Goal: Task Accomplishment & Management: Complete application form

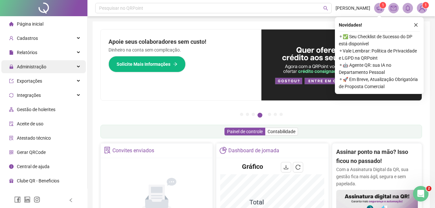
click at [35, 67] on span "Administração" at bounding box center [31, 66] width 29 height 5
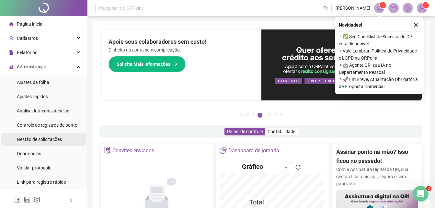
click at [38, 140] on span "Gestão de solicitações" at bounding box center [39, 139] width 45 height 5
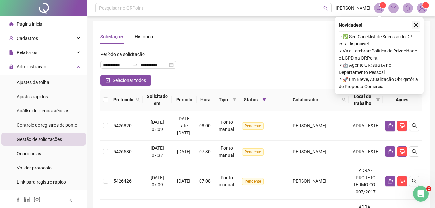
click at [416, 24] on icon "close" at bounding box center [415, 25] width 5 height 5
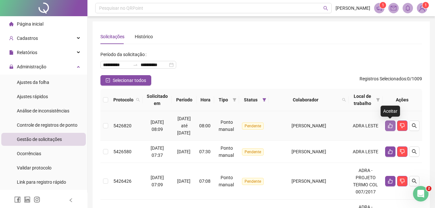
click at [389, 123] on icon "like" at bounding box center [389, 125] width 5 height 5
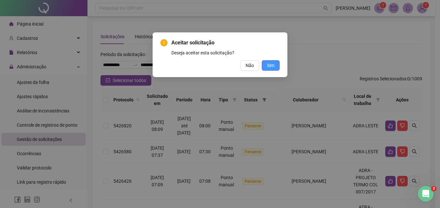
click at [271, 68] on span "Sim" at bounding box center [270, 65] width 7 height 7
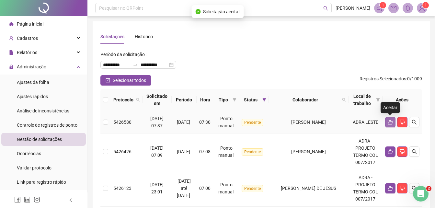
click at [388, 120] on icon "like" at bounding box center [389, 121] width 5 height 5
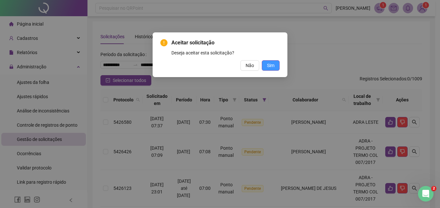
click at [265, 66] on button "Sim" at bounding box center [271, 65] width 18 height 10
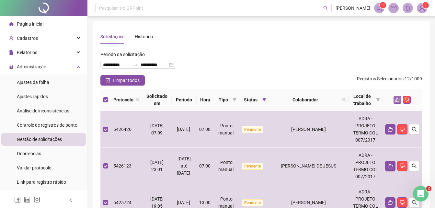
click at [398, 96] on button "button" at bounding box center [397, 100] width 8 height 8
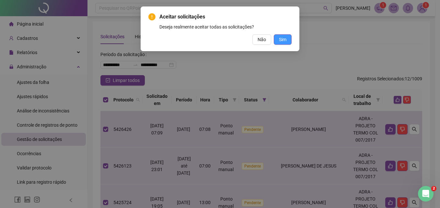
click at [278, 44] on button "Sim" at bounding box center [283, 39] width 18 height 10
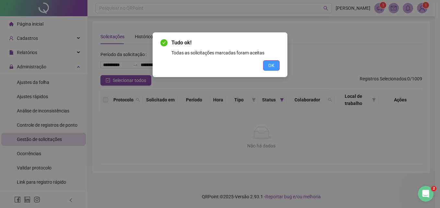
click at [271, 66] on span "OK" at bounding box center [271, 65] width 6 height 7
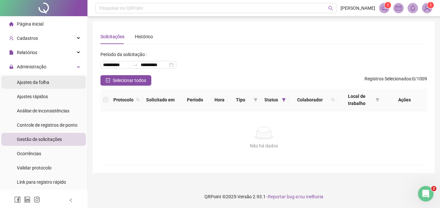
click at [25, 84] on span "Ajustes da folha" at bounding box center [33, 82] width 32 height 5
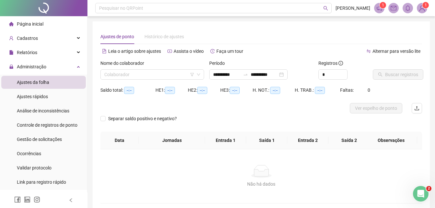
type input "**********"
click at [121, 74] on input "search" at bounding box center [149, 75] width 90 height 10
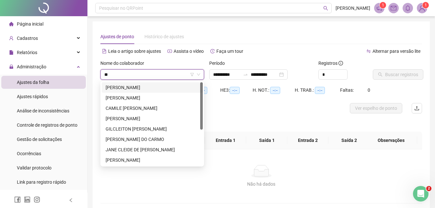
type input "***"
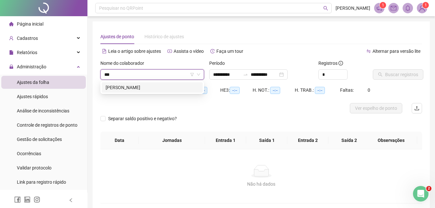
click at [131, 85] on div "[PERSON_NAME]" at bounding box center [152, 87] width 93 height 7
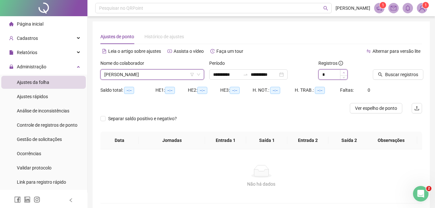
type input "*"
click at [343, 72] on icon "up" at bounding box center [343, 73] width 2 height 2
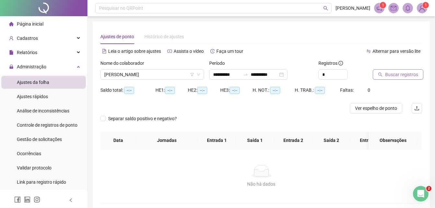
click at [386, 72] on span "Buscar registros" at bounding box center [401, 74] width 33 height 7
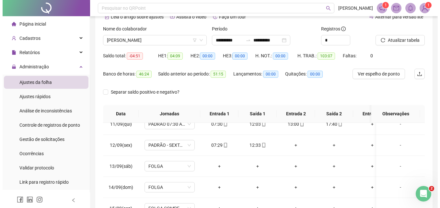
scroll to position [23, 0]
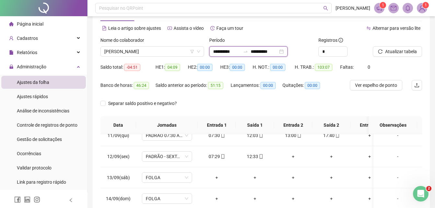
click at [240, 53] on input "**********" at bounding box center [226, 51] width 27 height 7
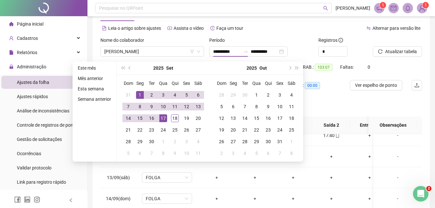
click at [339, 77] on div "H. TRAB.: 103:07" at bounding box center [317, 71] width 45 height 18
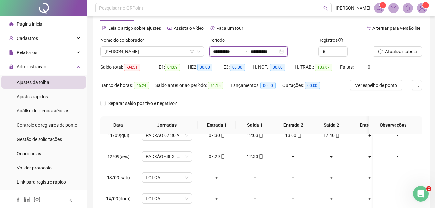
click at [240, 50] on input "**********" at bounding box center [226, 51] width 27 height 7
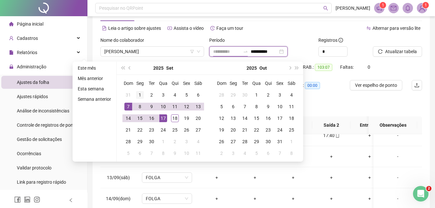
type input "**********"
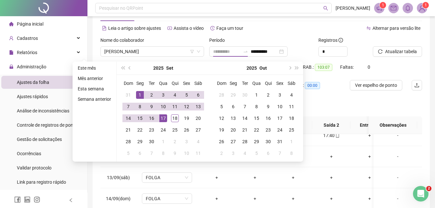
click at [134, 94] on td "1" at bounding box center [140, 95] width 12 height 12
type input "**********"
click at [174, 116] on div "18" at bounding box center [175, 118] width 8 height 8
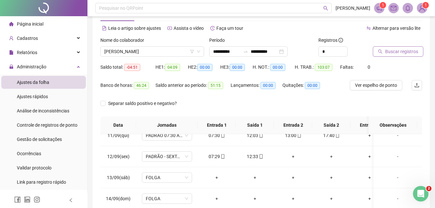
click at [415, 50] on span "Buscar registros" at bounding box center [401, 51] width 33 height 7
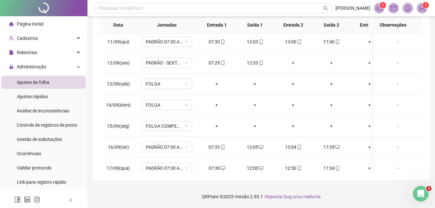
scroll to position [0, 0]
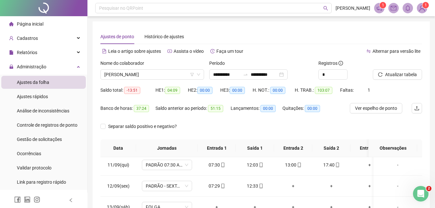
click at [40, 81] on span "Ajustes da folha" at bounding box center [33, 82] width 32 height 5
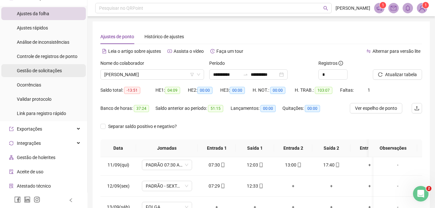
scroll to position [32, 0]
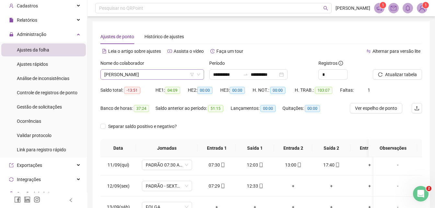
click at [114, 78] on span "[PERSON_NAME]" at bounding box center [152, 75] width 96 height 10
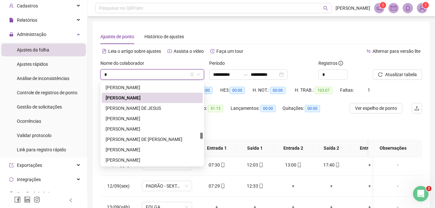
type input "**"
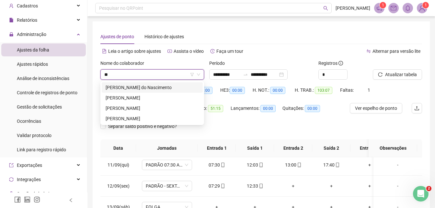
click at [133, 89] on div "[PERSON_NAME] do Nascimento" at bounding box center [152, 87] width 93 height 7
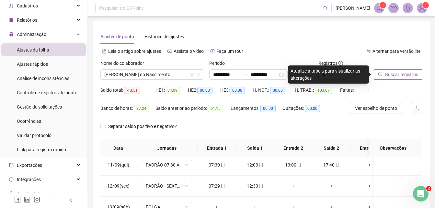
click at [395, 72] on span "Buscar registros" at bounding box center [401, 74] width 33 height 7
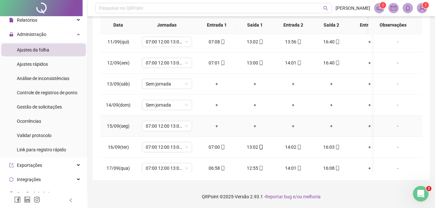
scroll to position [245, 0]
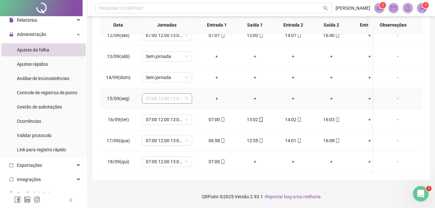
click at [173, 96] on span "07:00 12:00 13:00 16:00" at bounding box center [167, 99] width 42 height 10
type input "***"
click at [167, 141] on div "Folga compensatória" at bounding box center [170, 138] width 54 height 11
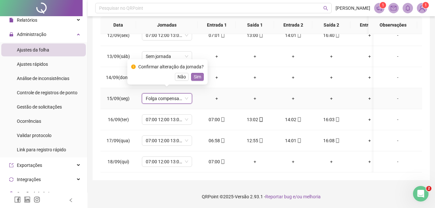
click at [196, 78] on span "Sim" at bounding box center [197, 76] width 7 height 7
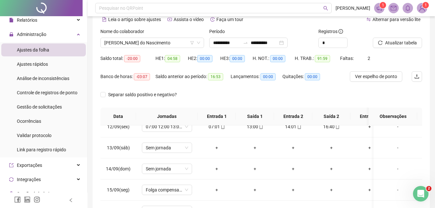
scroll to position [17, 0]
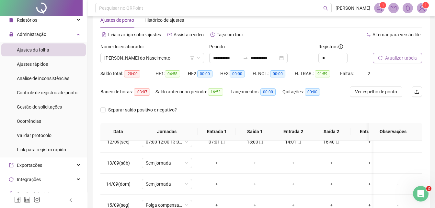
click at [383, 59] on button "Atualizar tabela" at bounding box center [397, 58] width 49 height 10
click at [33, 51] on span "Ajustes da folha" at bounding box center [33, 49] width 32 height 5
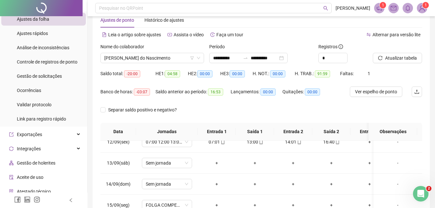
scroll to position [32, 0]
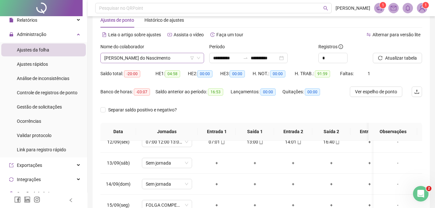
click at [140, 58] on span "[PERSON_NAME] do Nascimento" at bounding box center [152, 58] width 96 height 10
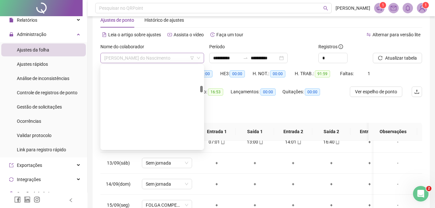
scroll to position [269, 0]
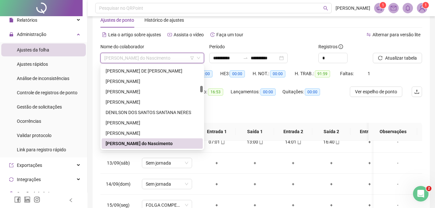
click at [270, 39] on div "Alternar para versão lite" at bounding box center [341, 34] width 161 height 10
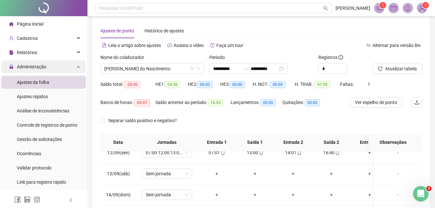
scroll to position [0, 0]
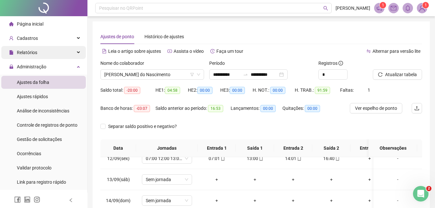
click at [33, 50] on span "Relatórios" at bounding box center [27, 52] width 20 height 5
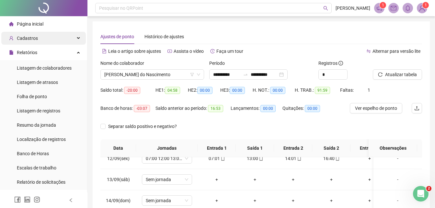
click at [29, 33] on span "Cadastros" at bounding box center [23, 38] width 29 height 13
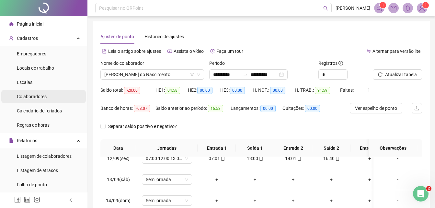
click at [27, 96] on span "Colaboradores" at bounding box center [32, 96] width 30 height 5
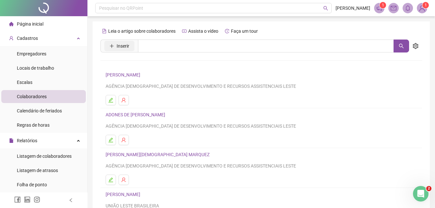
click at [128, 43] on span "Inserir" at bounding box center [123, 45] width 13 height 7
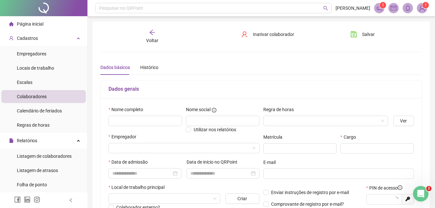
type input "*****"
click at [139, 118] on input "text" at bounding box center [144, 121] width 73 height 10
type input "**********"
drag, startPoint x: 152, startPoint y: 122, endPoint x: 108, endPoint y: 120, distance: 43.7
click at [108, 120] on div "**********" at bounding box center [144, 119] width 77 height 27
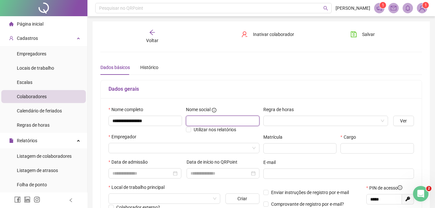
click at [210, 120] on input "text" at bounding box center [222, 121] width 73 height 10
paste input "**********"
type input "**********"
click at [281, 117] on input "search" at bounding box center [322, 121] width 111 height 10
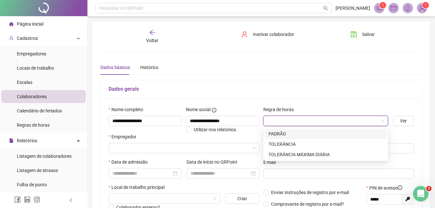
click at [277, 135] on div "PADRÃO" at bounding box center [325, 133] width 114 height 7
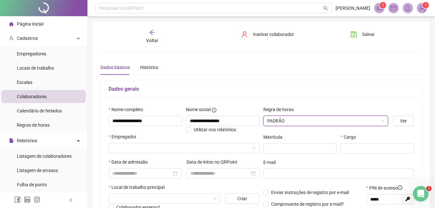
click at [138, 141] on div "Empregador" at bounding box center [183, 138] width 151 height 10
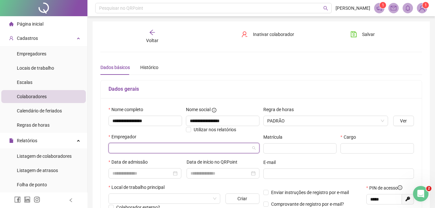
click at [138, 145] on input "search" at bounding box center [180, 148] width 137 height 10
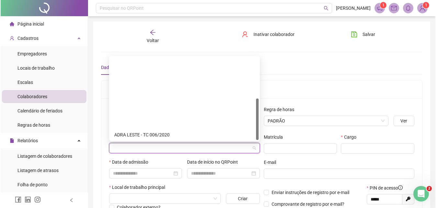
scroll to position [83, 0]
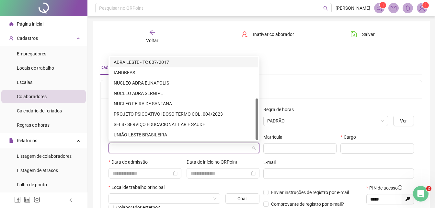
click at [159, 64] on div "ADRA LESTE - TC 007/2017" at bounding box center [184, 62] width 140 height 7
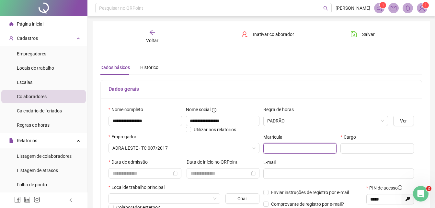
click at [282, 151] on input "text" at bounding box center [299, 148] width 73 height 10
